Goal: Task Accomplishment & Management: Manage account settings

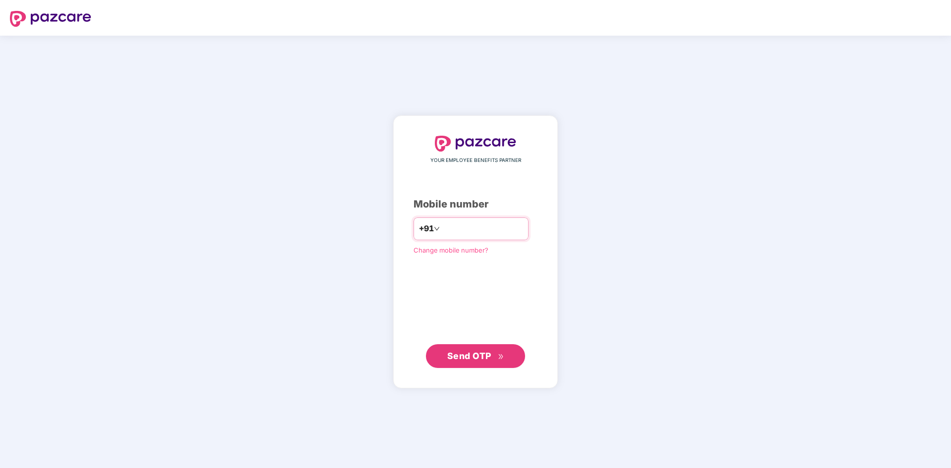
click at [453, 231] on input "number" at bounding box center [482, 229] width 81 height 16
type input "**********"
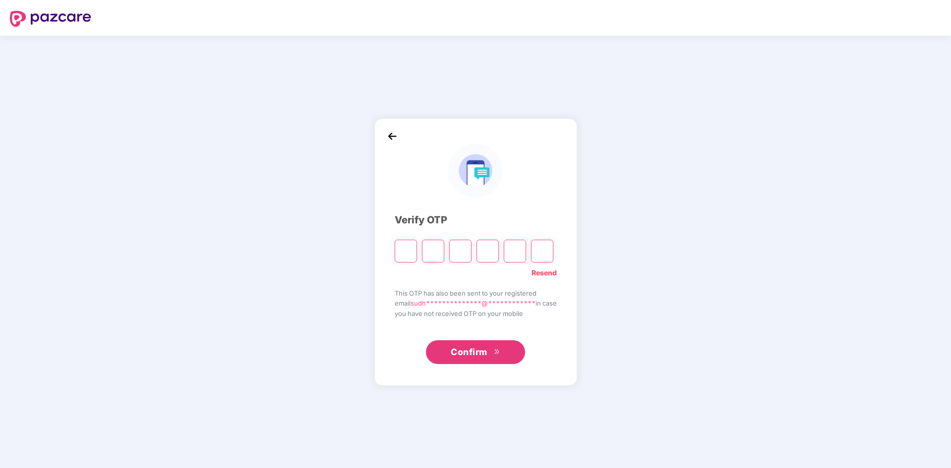
type input "*"
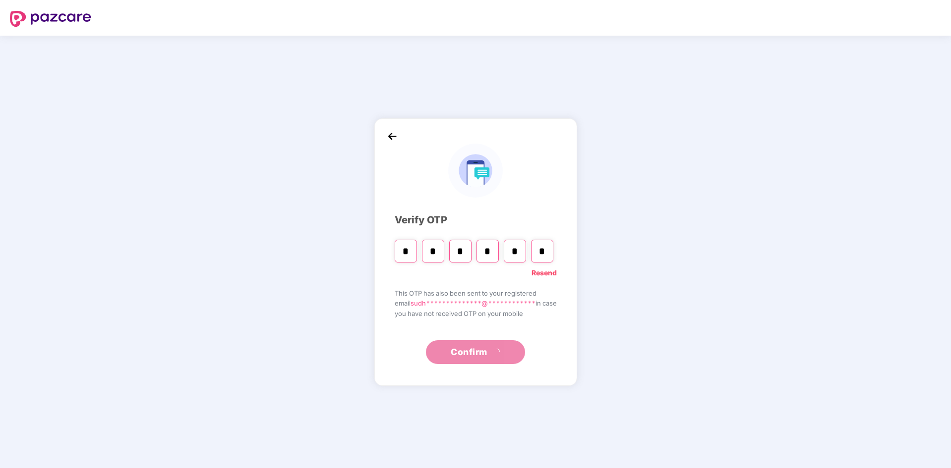
type input "*"
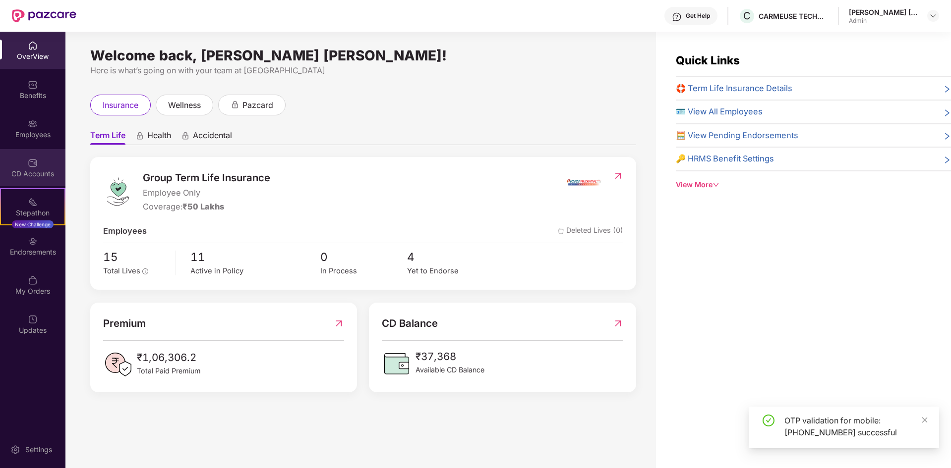
click at [36, 160] on img at bounding box center [33, 163] width 10 height 10
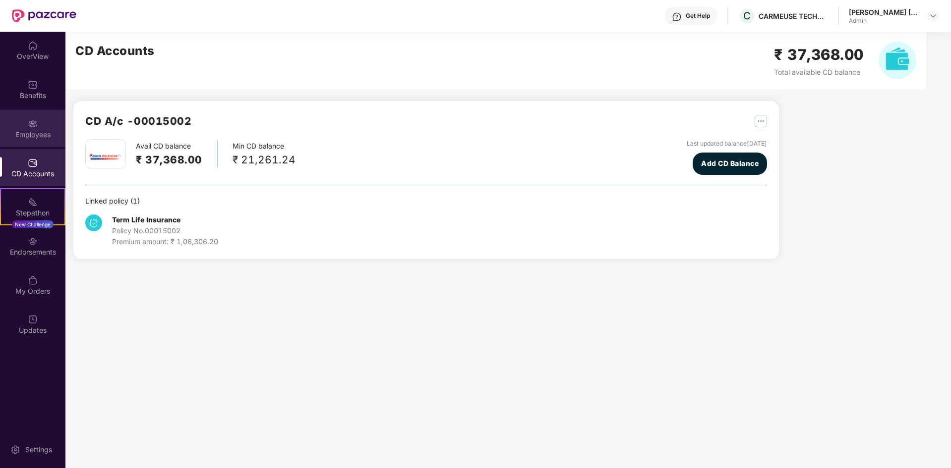
click at [37, 125] on img at bounding box center [33, 124] width 10 height 10
